Goal: Transaction & Acquisition: Obtain resource

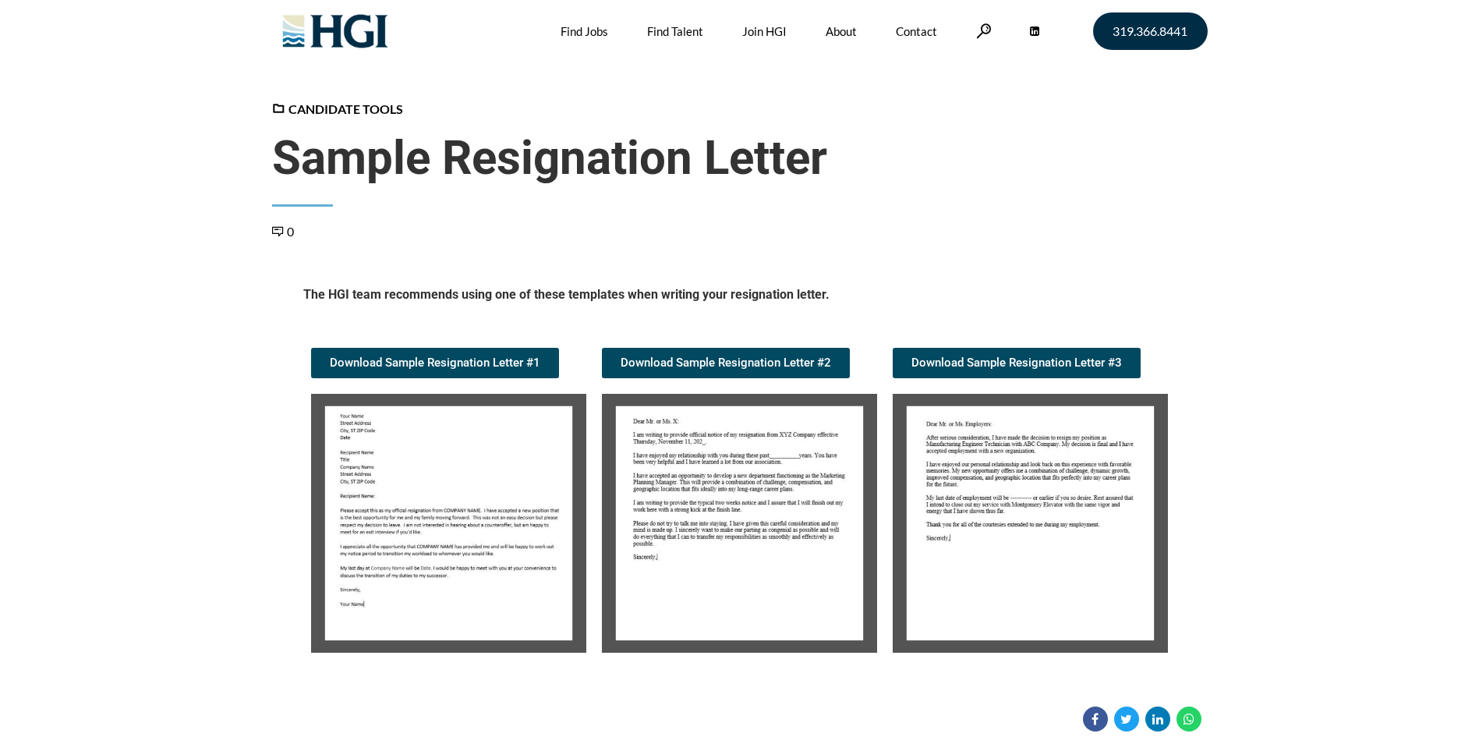
click at [470, 556] on img at bounding box center [448, 523] width 275 height 259
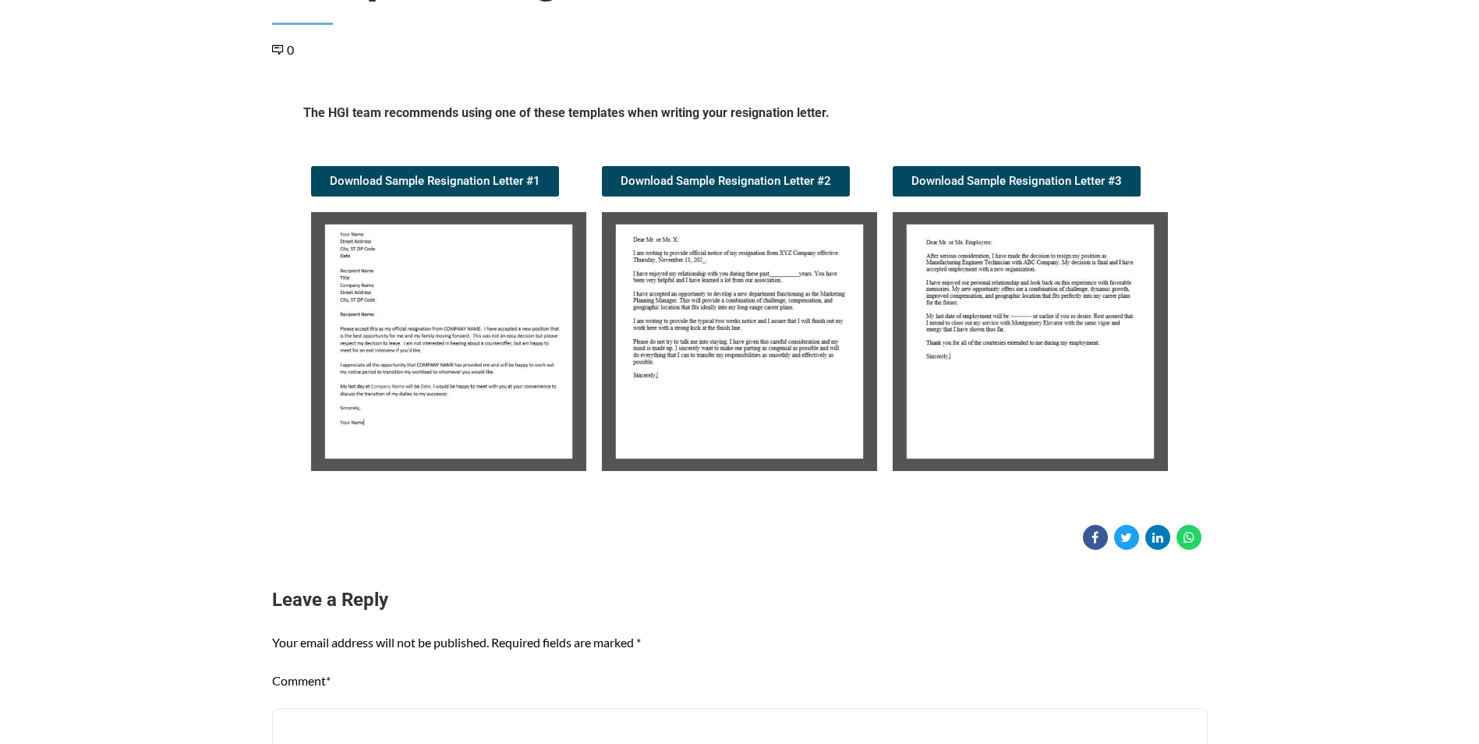
scroll to position [156, 0]
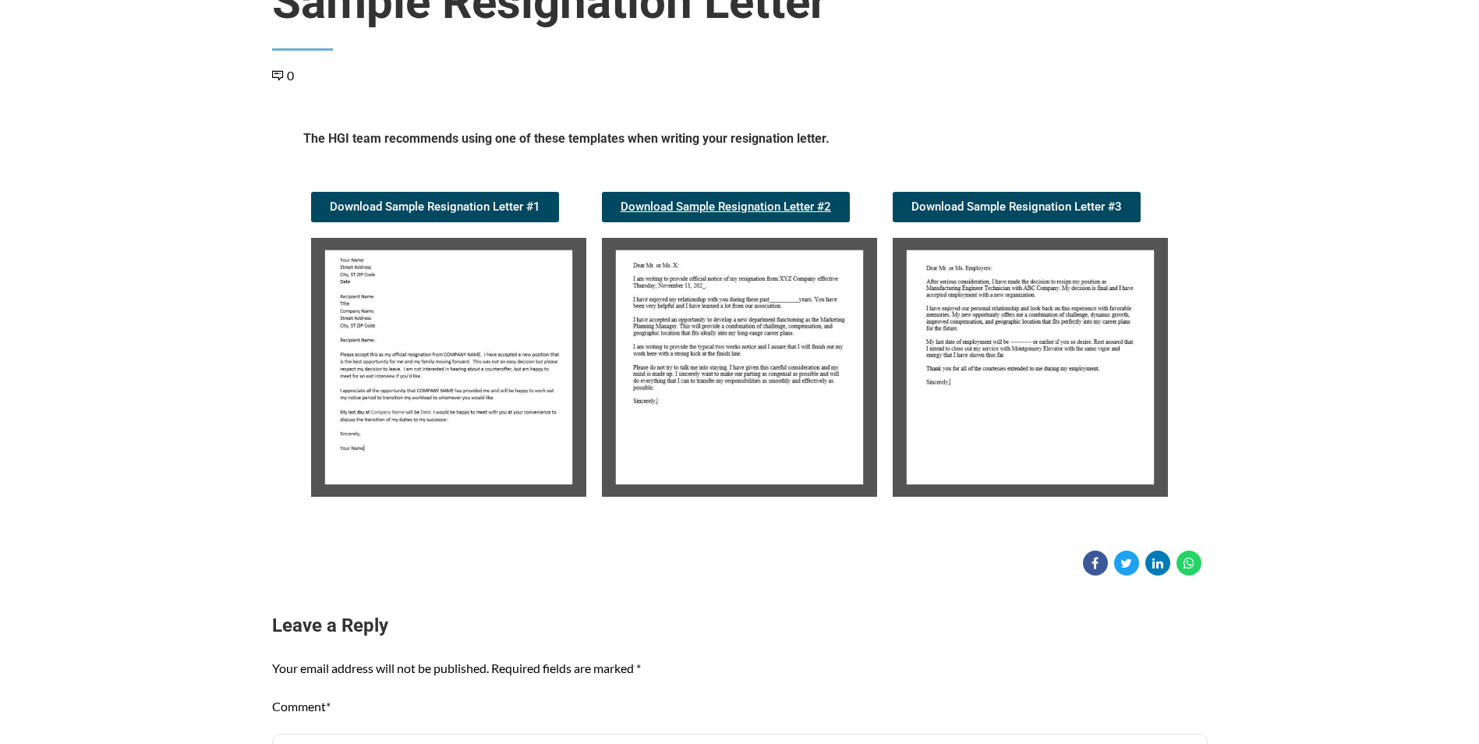
click at [725, 212] on span "Download Sample Resignation Letter #2" at bounding box center [726, 207] width 210 height 12
click at [482, 391] on img at bounding box center [448, 367] width 275 height 259
click at [476, 404] on img at bounding box center [448, 367] width 275 height 259
click at [471, 212] on span "Download Sample Resignation Letter #1" at bounding box center [435, 207] width 210 height 12
click at [433, 386] on img at bounding box center [448, 367] width 275 height 259
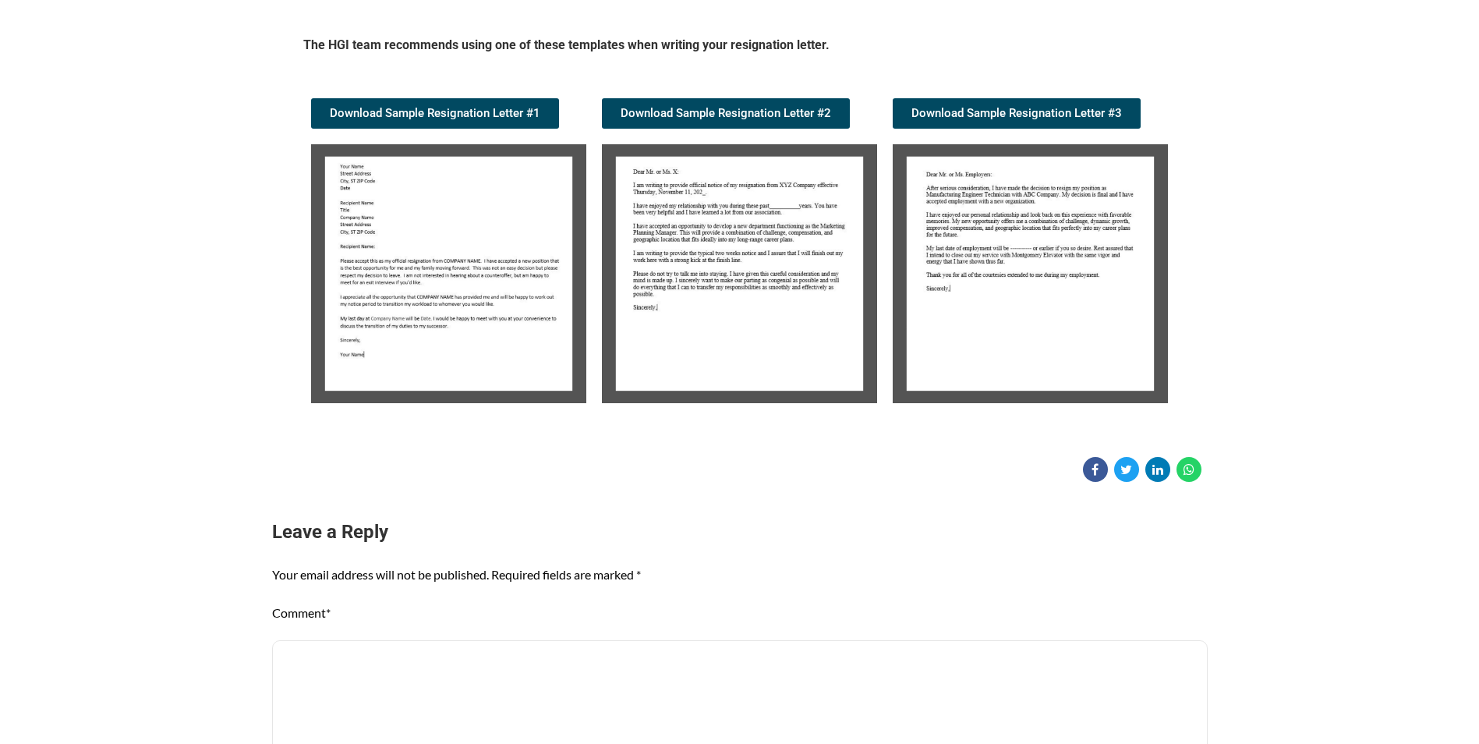
scroll to position [468, 0]
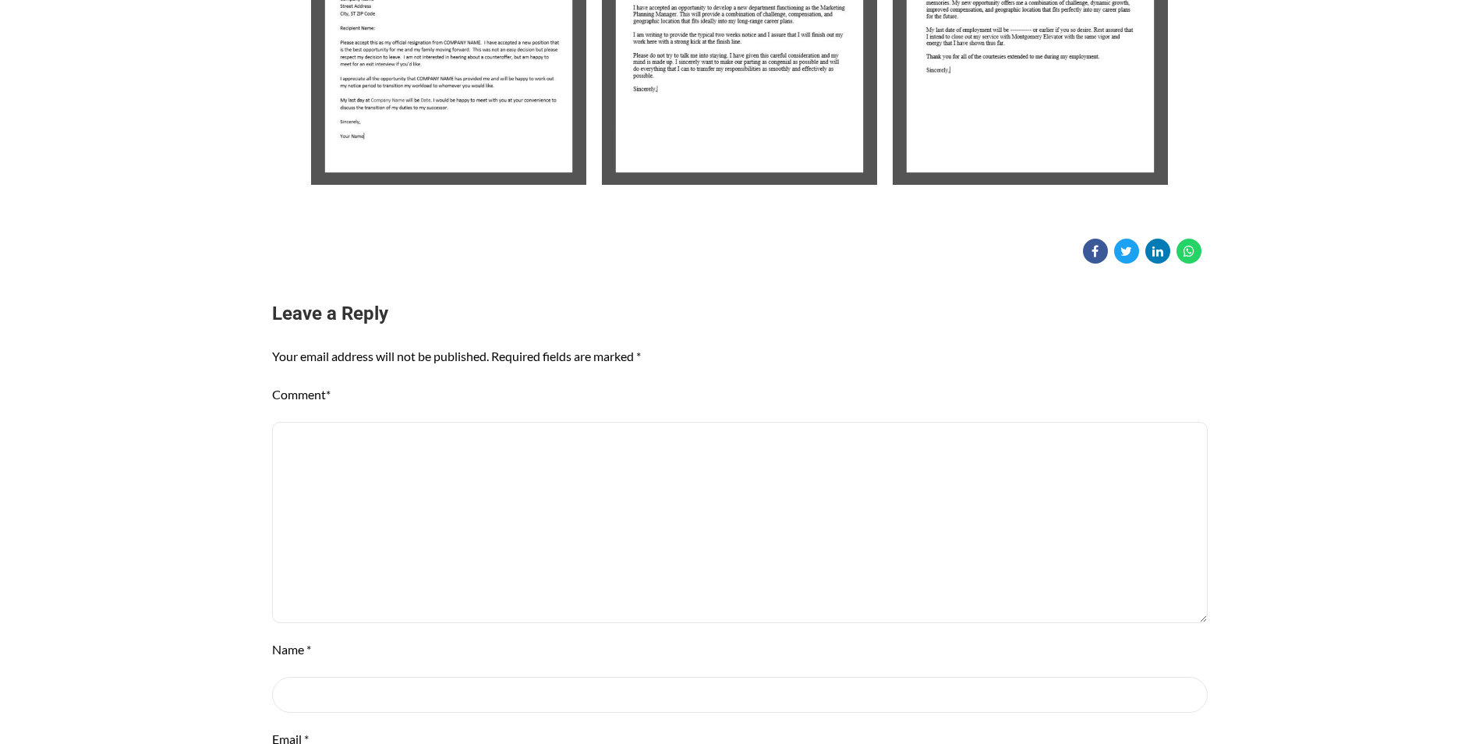
click at [500, 107] on img at bounding box center [448, 55] width 275 height 259
click at [673, 56] on img at bounding box center [739, 55] width 275 height 259
click at [755, 126] on img at bounding box center [739, 55] width 275 height 259
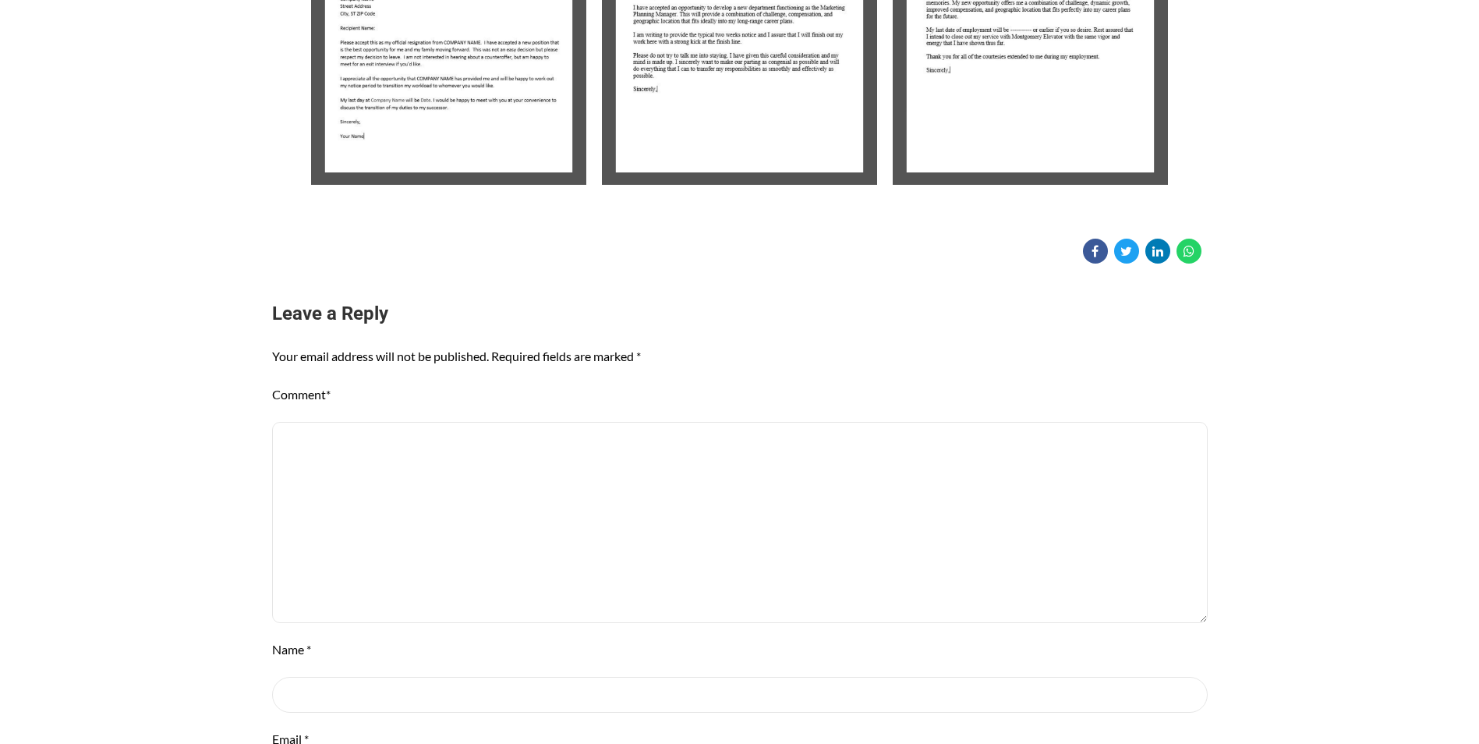
click at [748, 122] on img at bounding box center [739, 55] width 275 height 259
click at [951, 113] on img at bounding box center [1030, 55] width 275 height 259
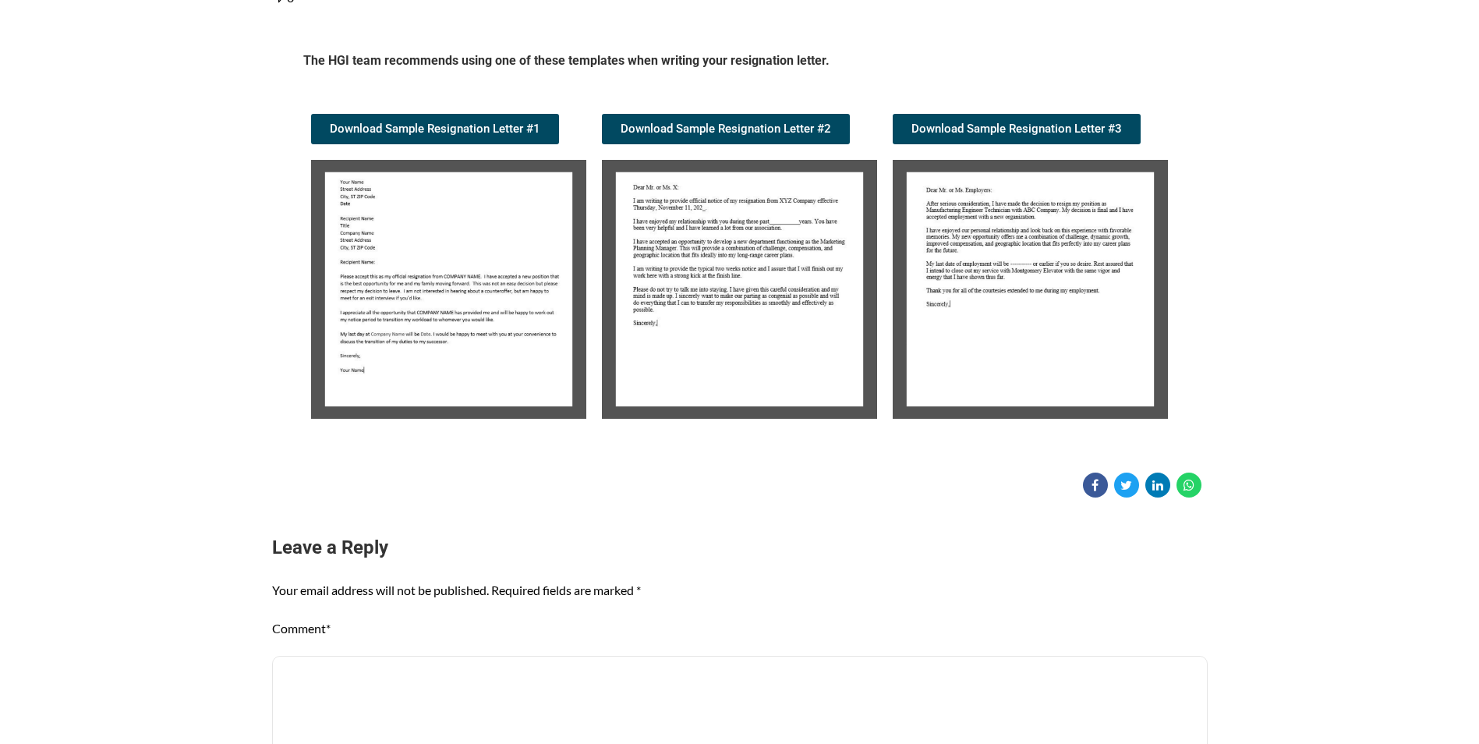
scroll to position [0, 0]
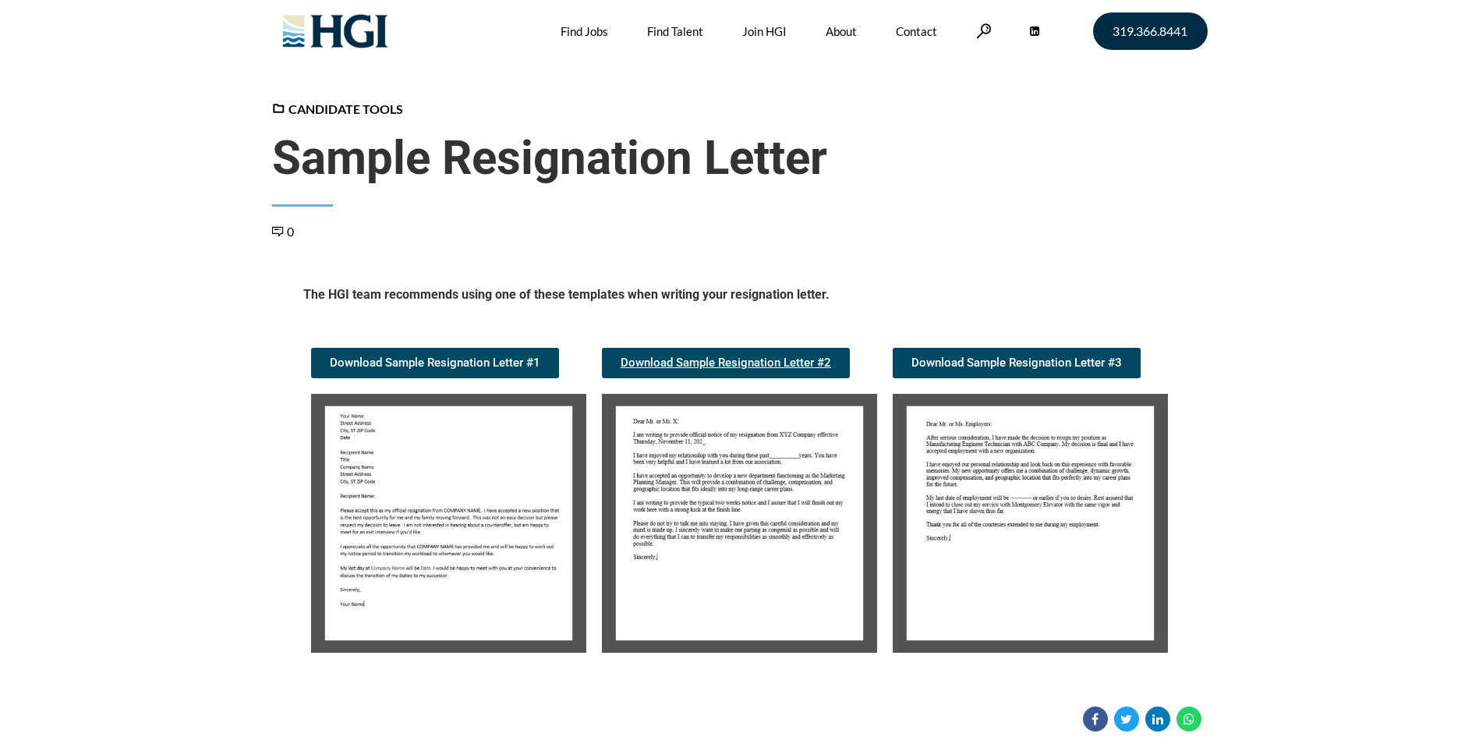
click at [773, 369] on span "Download Sample Resignation Letter #2" at bounding box center [726, 363] width 210 height 12
click at [980, 536] on img at bounding box center [1030, 523] width 275 height 259
click at [1004, 504] on img at bounding box center [1030, 523] width 275 height 259
click at [1021, 360] on span "Download Sample Resignation Letter #3" at bounding box center [1016, 363] width 210 height 12
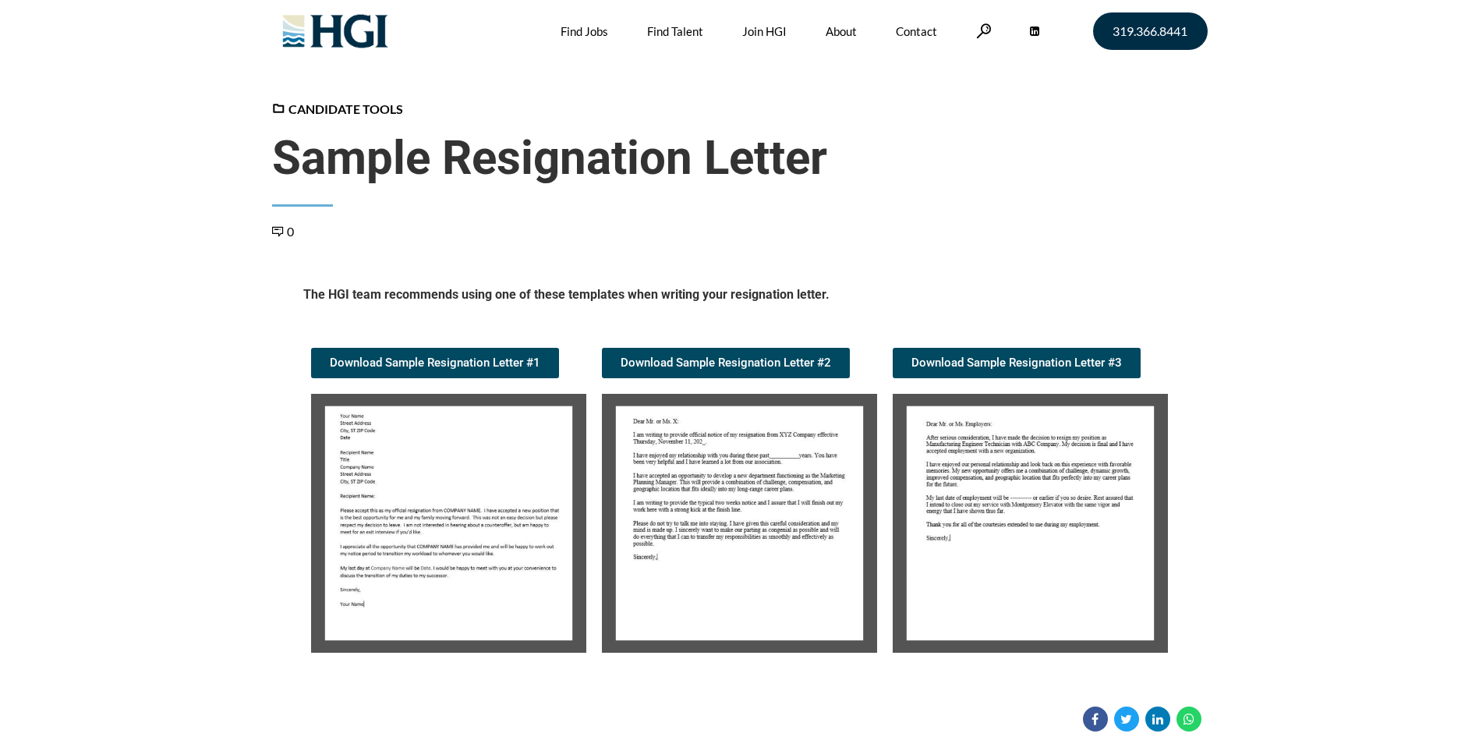
click at [939, 449] on img at bounding box center [1030, 523] width 275 height 259
click at [1011, 359] on span "Download Sample Resignation Letter #3" at bounding box center [1016, 363] width 210 height 12
